Goal: Information Seeking & Learning: Learn about a topic

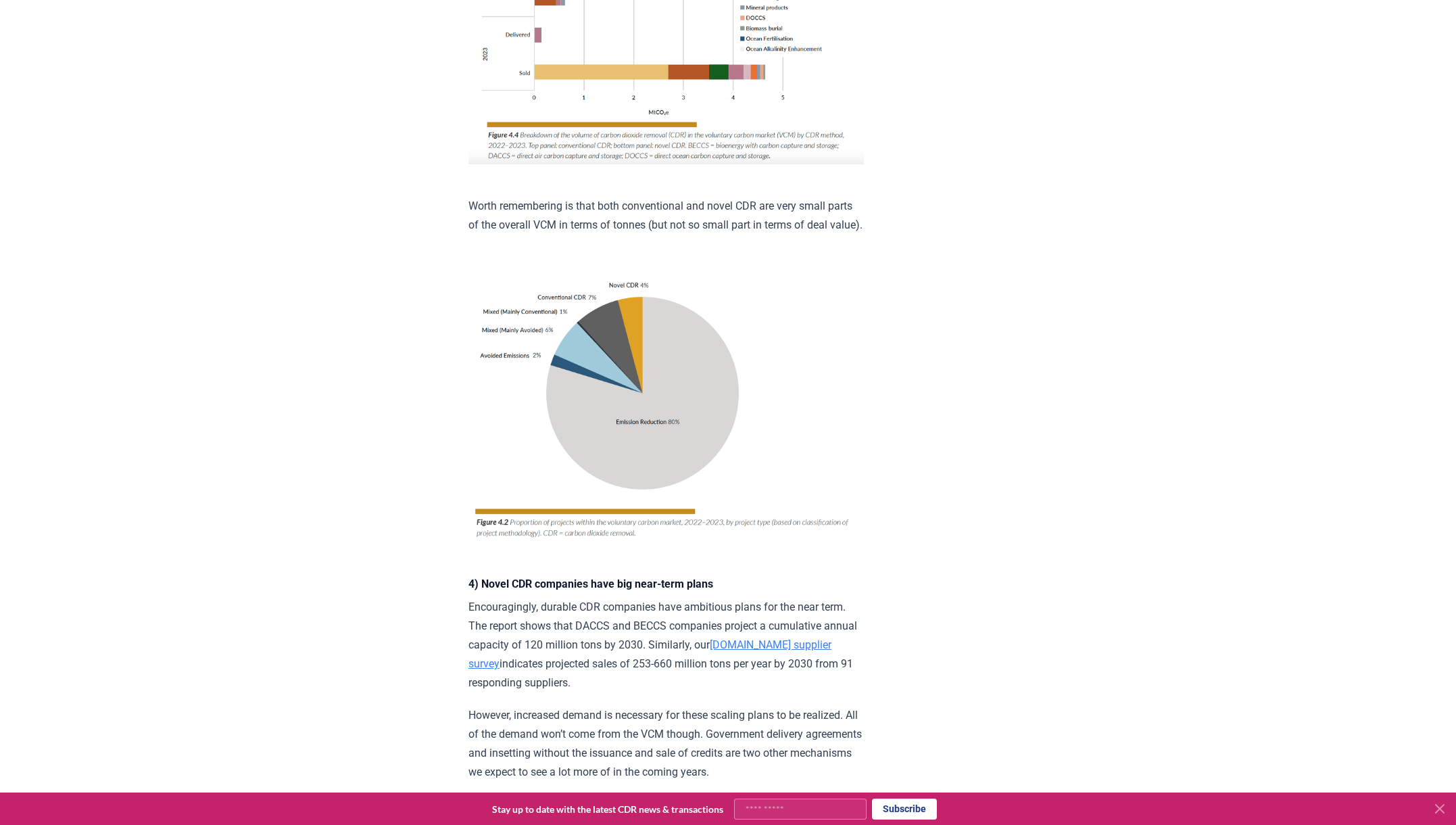
scroll to position [1820, 0]
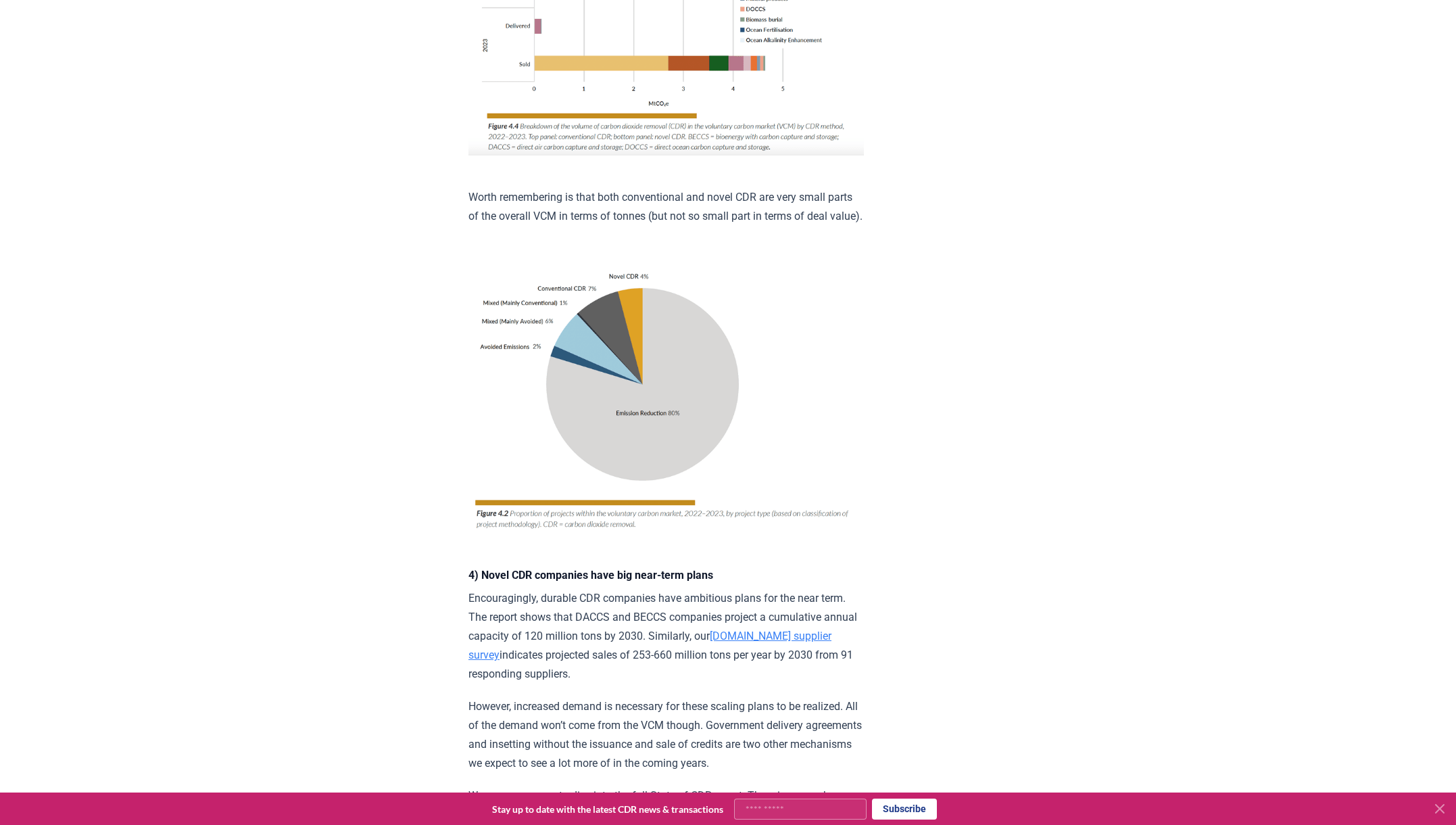
click at [715, 460] on img at bounding box center [666, 396] width 396 height 276
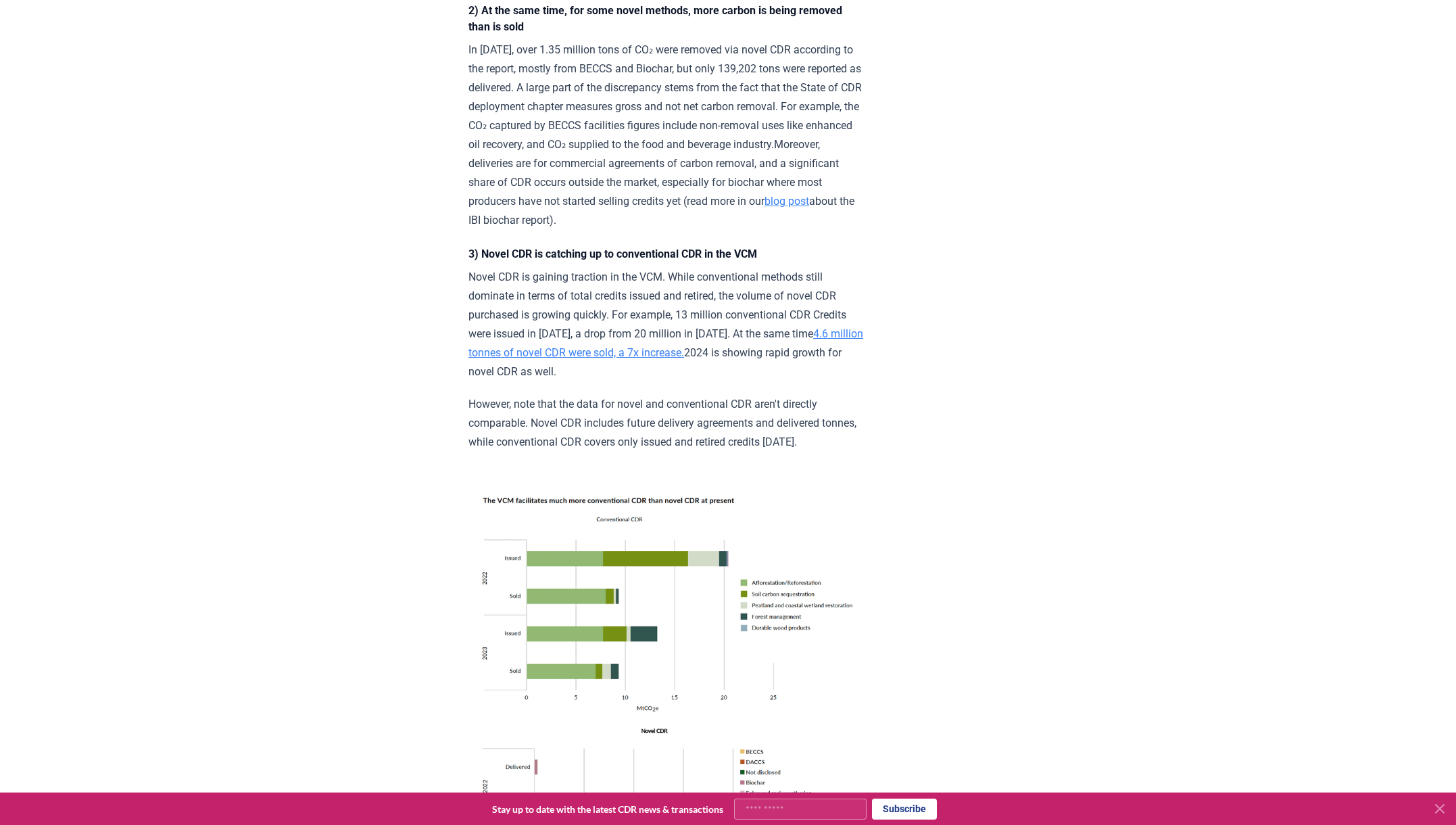
scroll to position [997, 0]
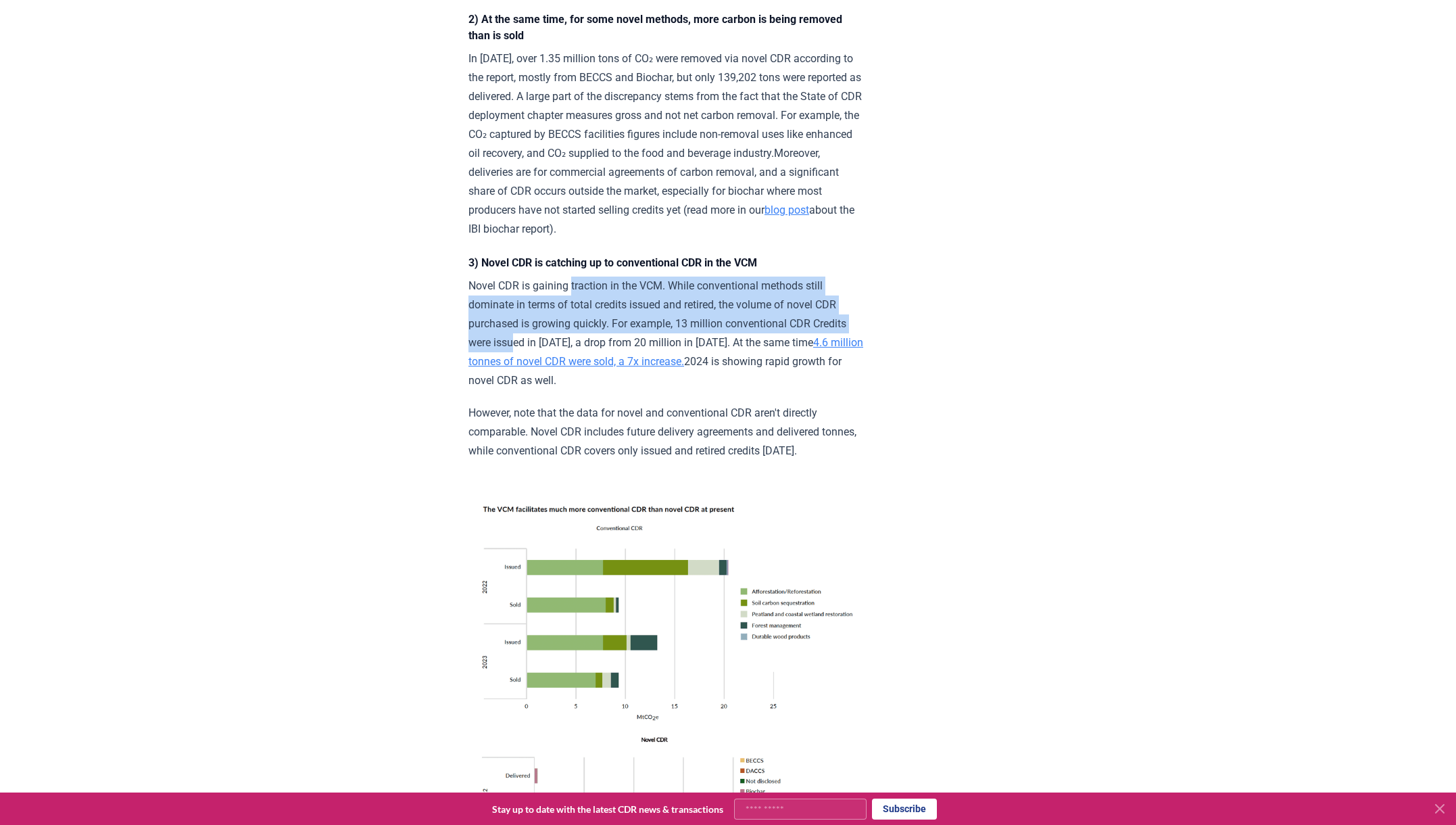
drag, startPoint x: 573, startPoint y: 245, endPoint x: 794, endPoint y: 282, distance: 224.1
click at [794, 282] on p "Novel CDR is gaining traction in the VCM. While conventional methods still domi…" at bounding box center [666, 333] width 396 height 114
click at [451, 279] on div "[DATE] What the State of CDR Report Tells us about the Removal Market The secon…" at bounding box center [728, 411] width 947 height 2717
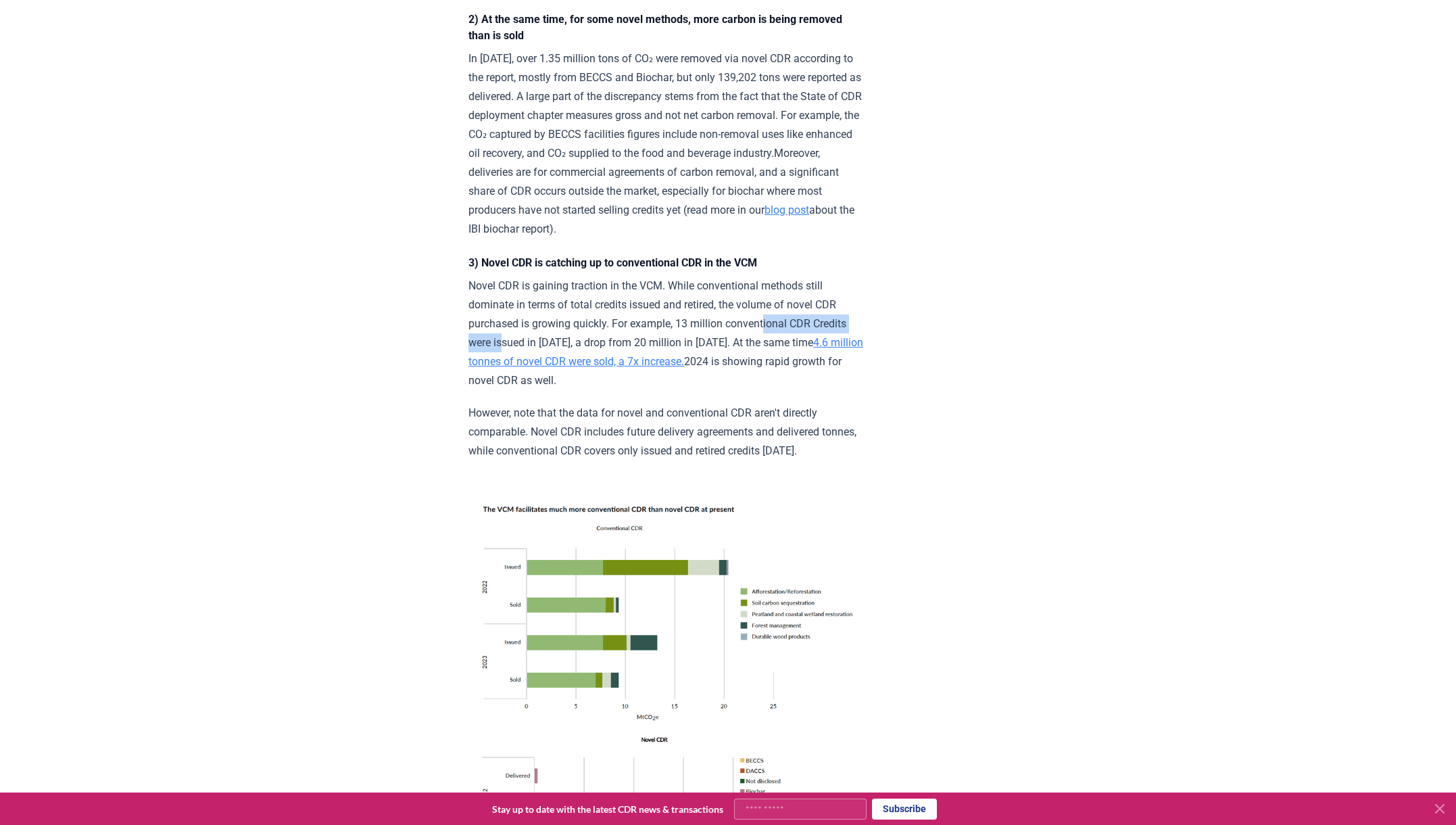
drag, startPoint x: 660, startPoint y: 285, endPoint x: 787, endPoint y: 293, distance: 127.3
click at [787, 293] on p "Novel CDR is gaining traction in the VCM. While conventional methods still domi…" at bounding box center [666, 333] width 396 height 114
click at [585, 286] on p "Novel CDR is gaining traction in the VCM. While conventional methods still domi…" at bounding box center [666, 333] width 396 height 114
drag, startPoint x: 552, startPoint y: 303, endPoint x: 578, endPoint y: 308, distance: 26.5
click at [578, 308] on p "Novel CDR is gaining traction in the VCM. While conventional methods still domi…" at bounding box center [666, 333] width 396 height 114
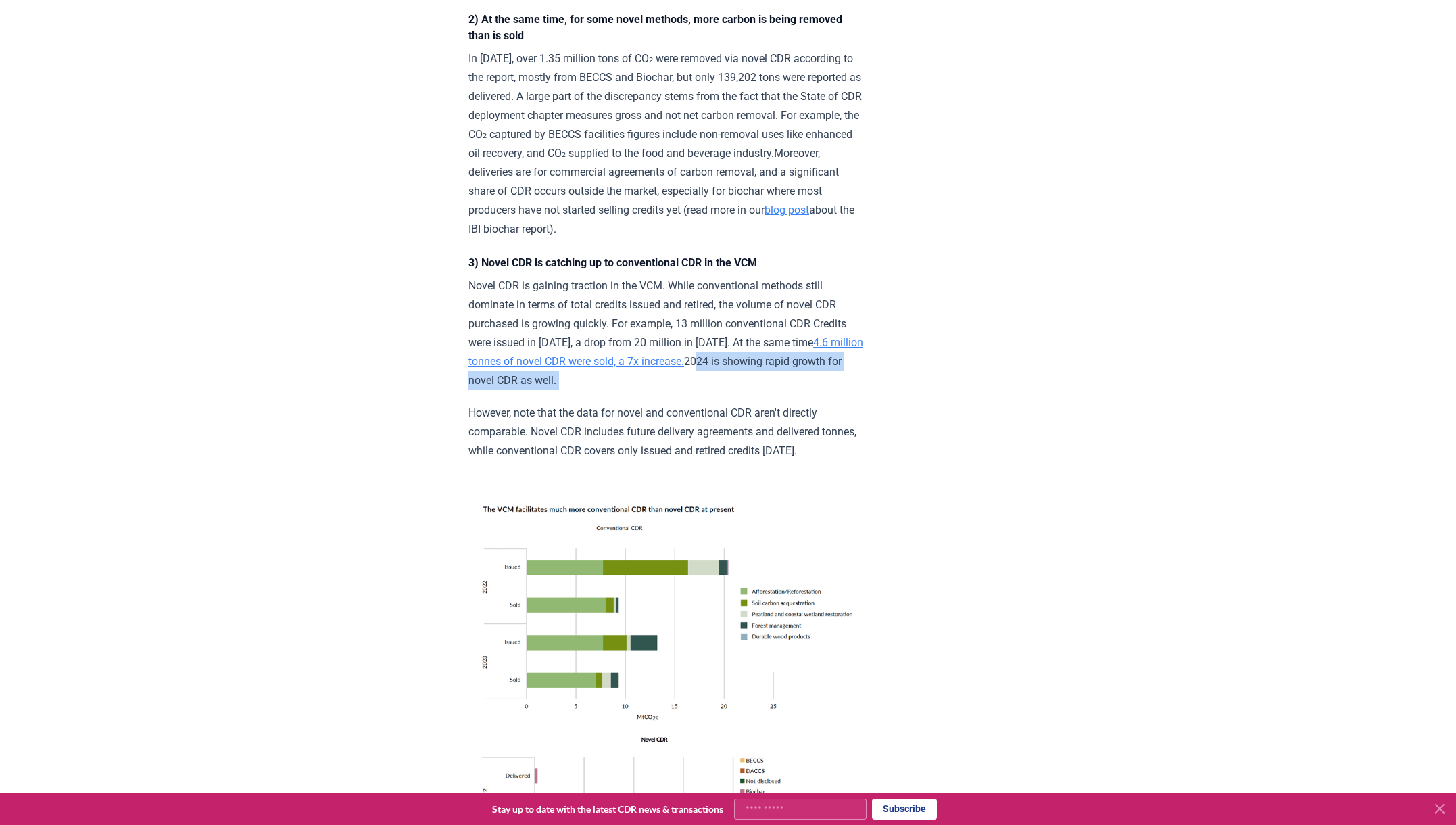
drag, startPoint x: 525, startPoint y: 326, endPoint x: 788, endPoint y: 344, distance: 263.6
click at [788, 344] on div "The second edition of the State of CDR report was published on [DATE]. It is a …" at bounding box center [666, 465] width 396 height 2582
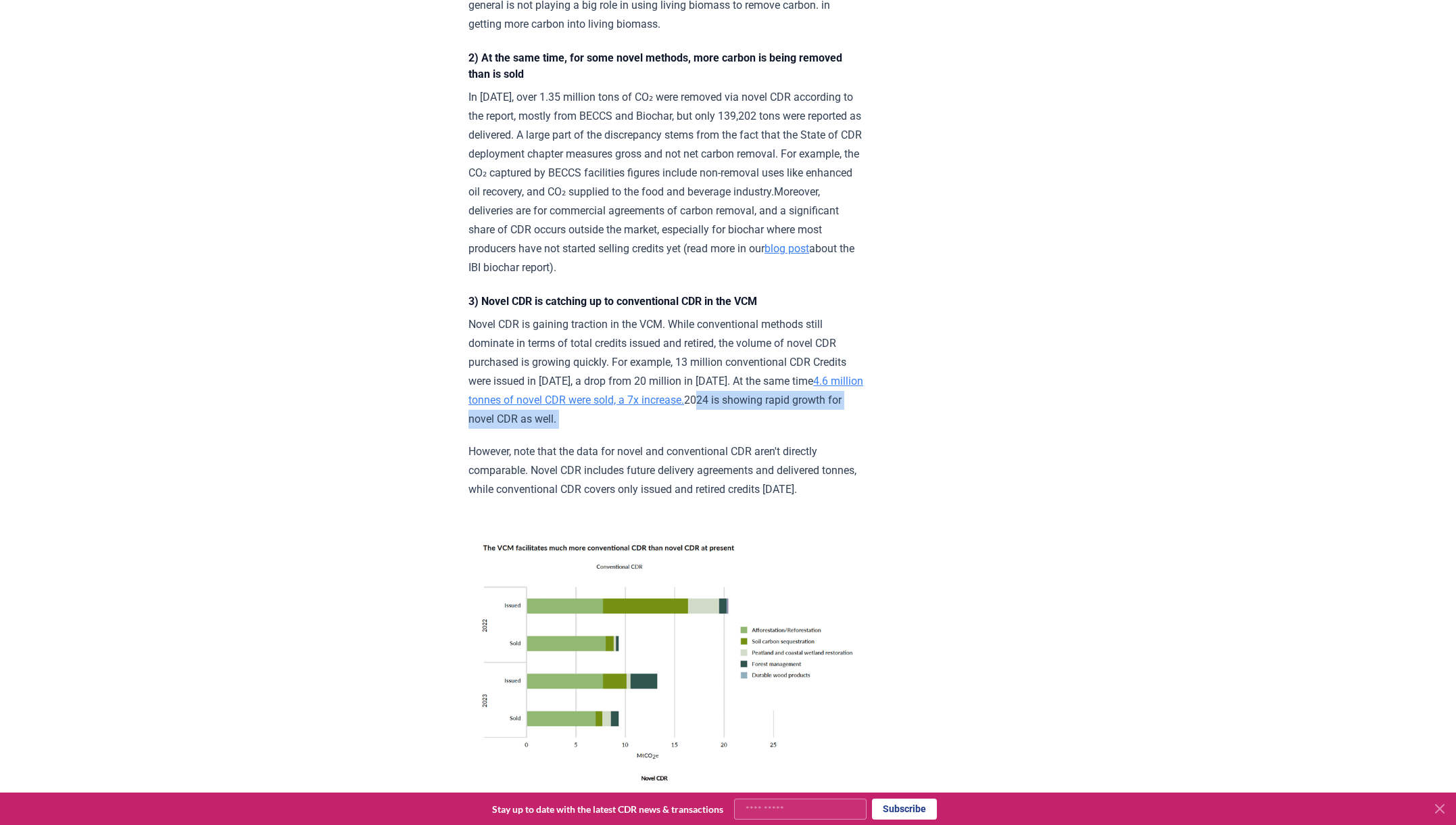
scroll to position [1322, 0]
